Goal: Task Accomplishment & Management: Use online tool/utility

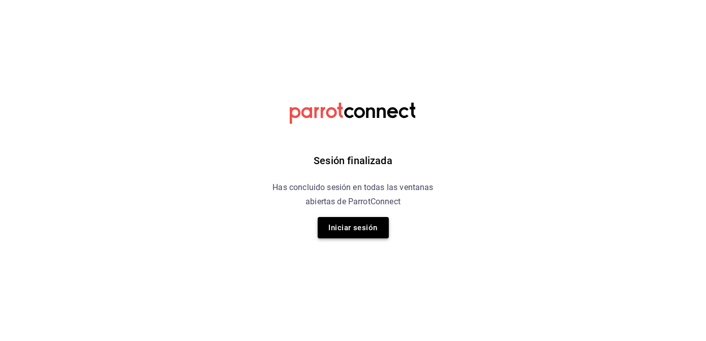
click at [368, 227] on button "Iniciar sesión" at bounding box center [353, 227] width 71 height 21
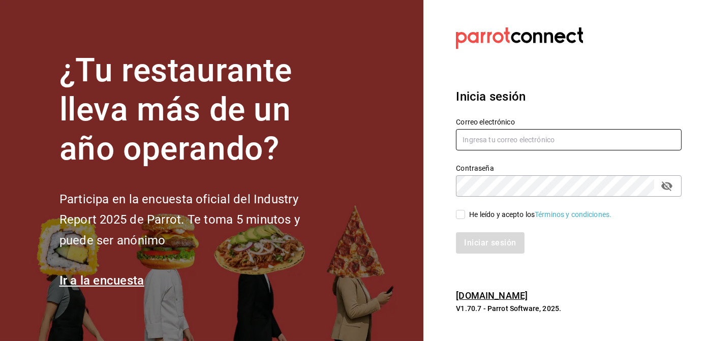
type input "[EMAIL_ADDRESS][DOMAIN_NAME]"
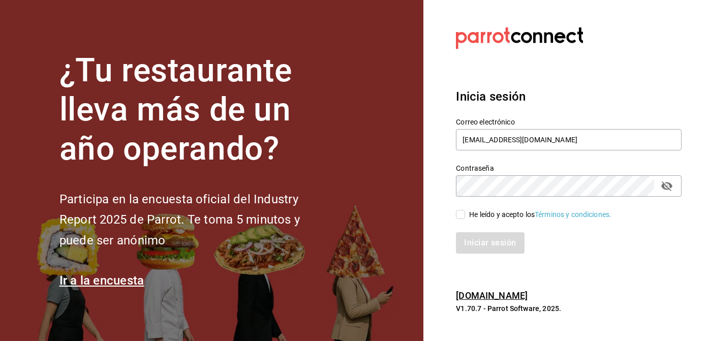
click at [471, 215] on div "He leído y acepto los Términos y condiciones." at bounding box center [540, 214] width 142 height 11
click at [465, 215] on input "He leído y acepto los Términos y condiciones." at bounding box center [460, 214] width 9 height 9
checkbox input "true"
click at [474, 230] on div "Iniciar sesión" at bounding box center [563, 237] width 238 height 34
click at [475, 238] on button "Iniciar sesión" at bounding box center [490, 242] width 69 height 21
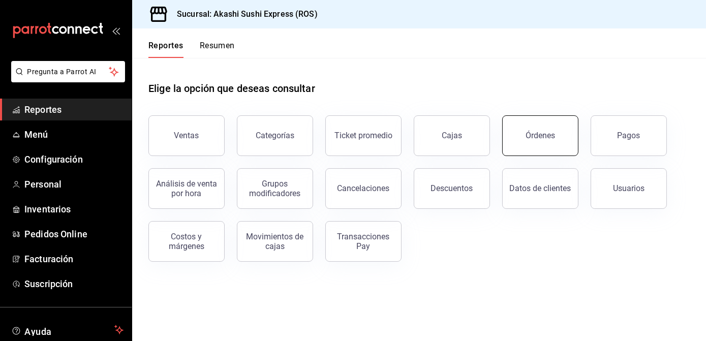
click at [558, 135] on button "Órdenes" at bounding box center [540, 135] width 76 height 41
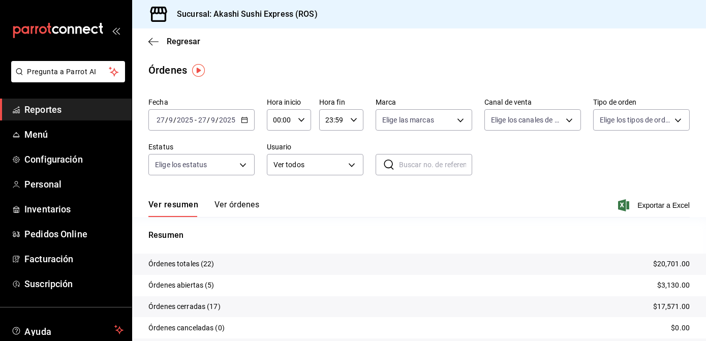
click at [558, 135] on div "Fecha 2025-09-27 27 / 9 / 2025 - 2025-09-27 27 / 9 / 2025 Hora inicio 00:00 Hor…" at bounding box center [418, 141] width 541 height 94
